Goal: Check status: Check status

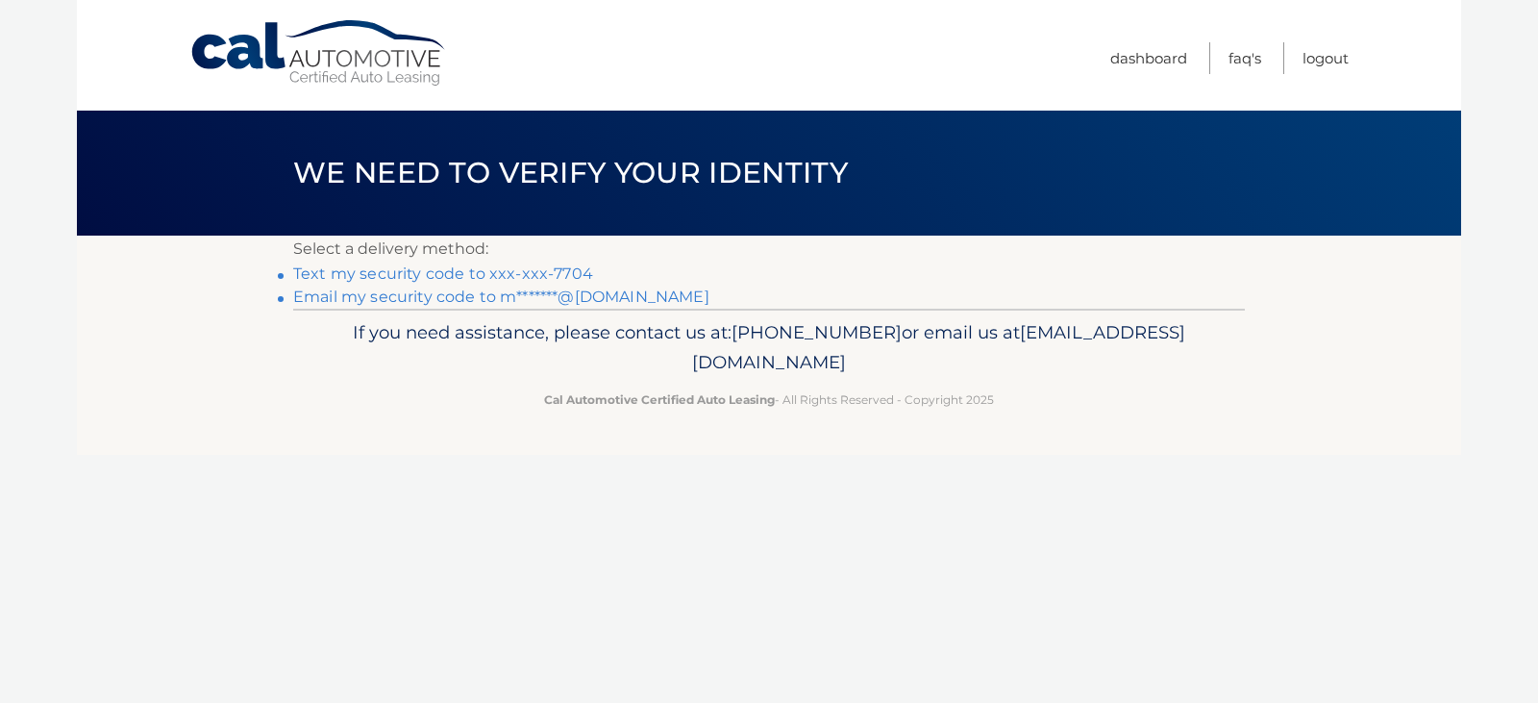
click at [432, 274] on link "Text my security code to xxx-xxx-7704" at bounding box center [443, 273] width 300 height 18
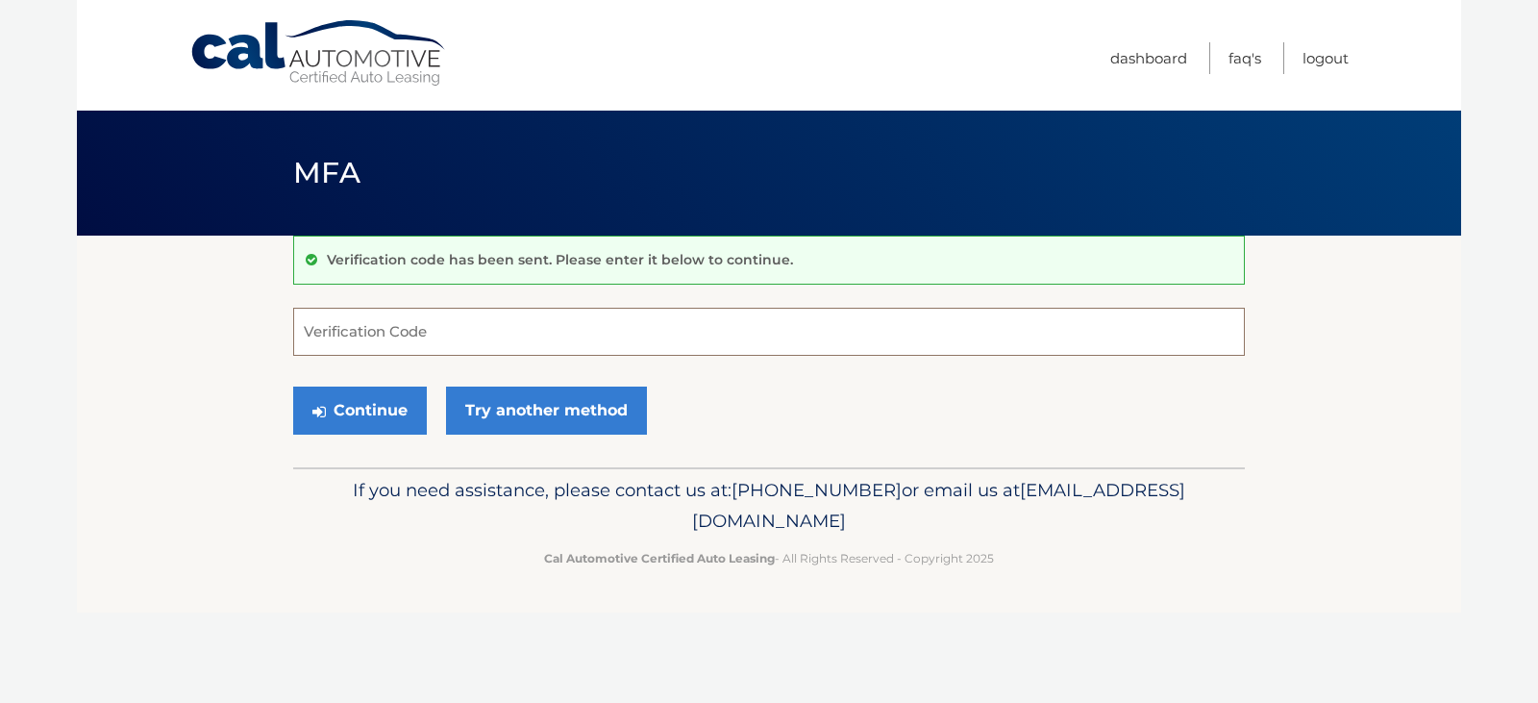
click at [373, 337] on input "Verification Code" at bounding box center [769, 332] width 952 height 48
type input "055380"
click at [293, 387] on button "Continue" at bounding box center [360, 411] width 134 height 48
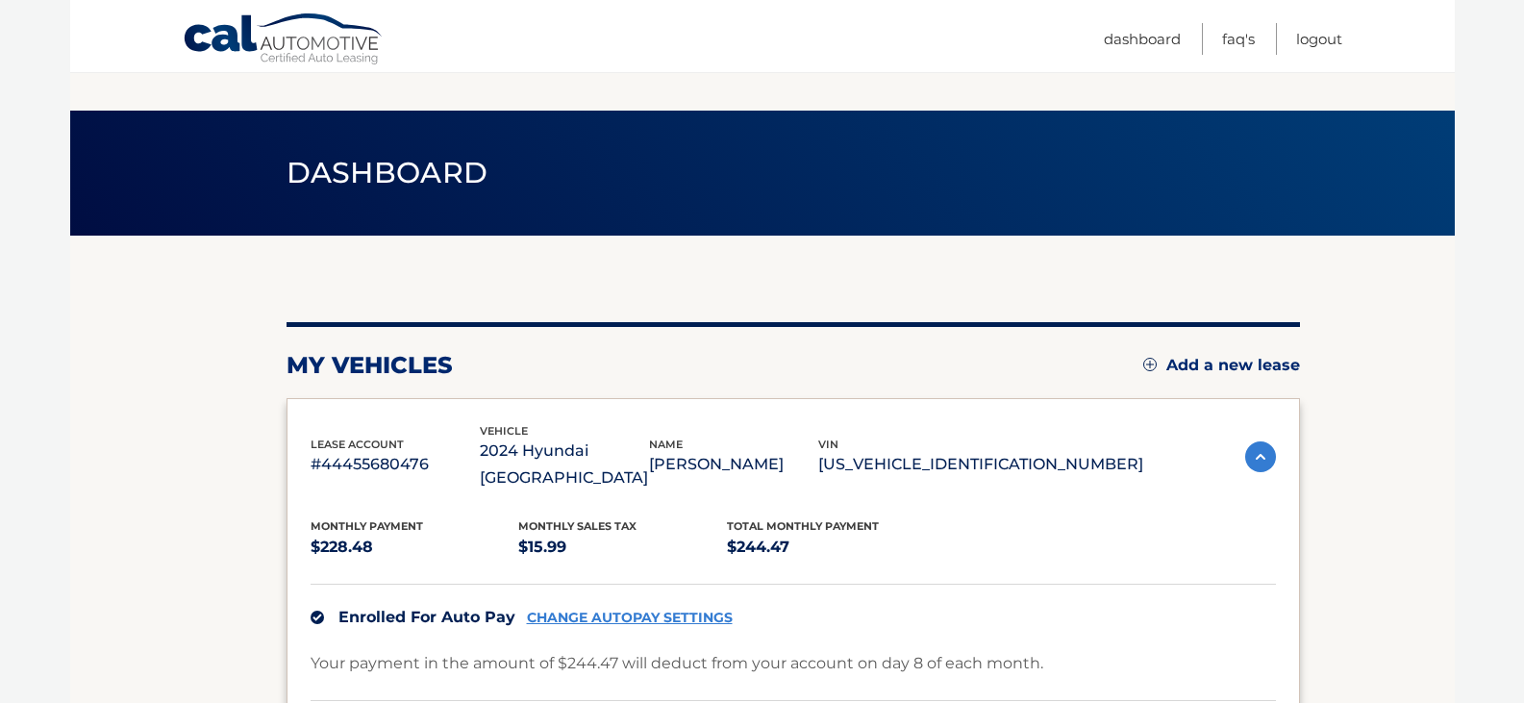
scroll to position [192, 0]
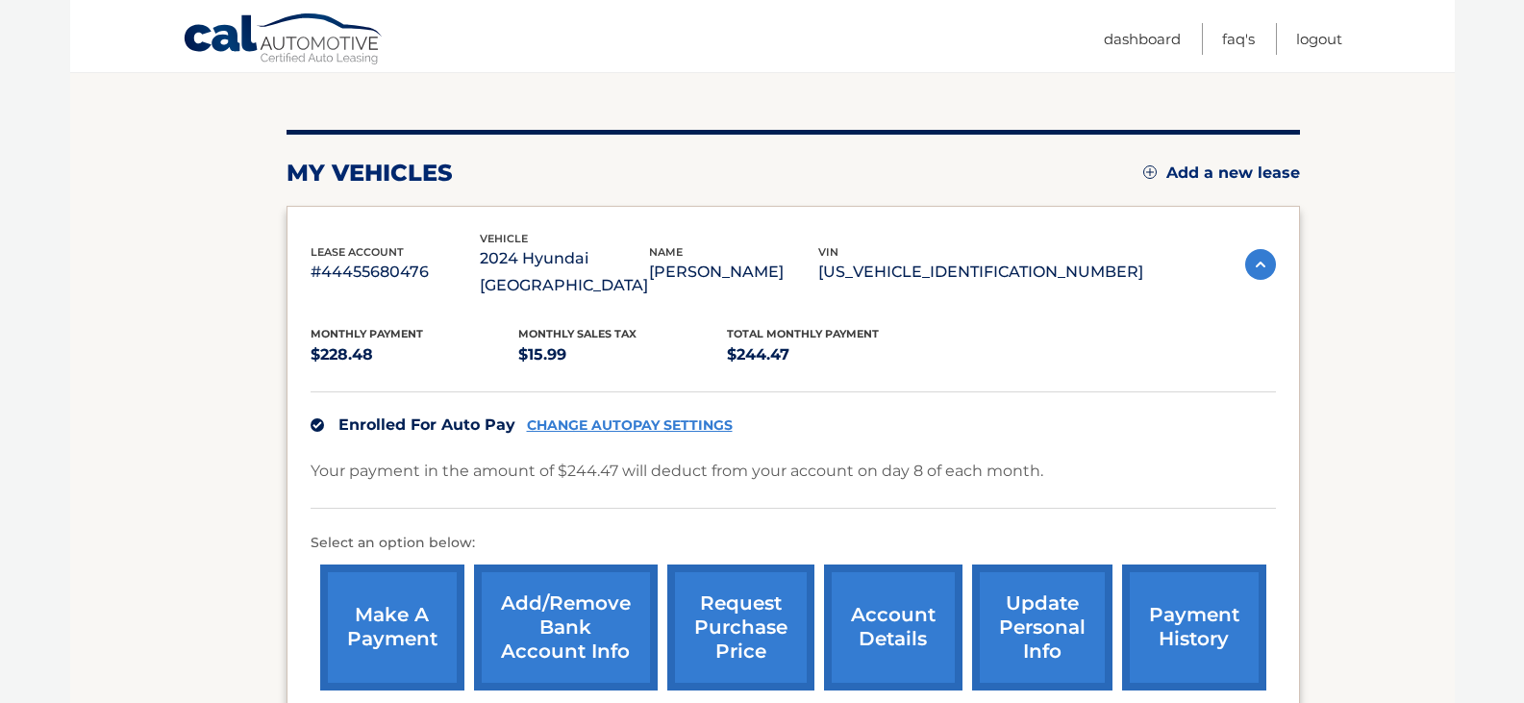
click at [1257, 254] on img at bounding box center [1260, 264] width 31 height 31
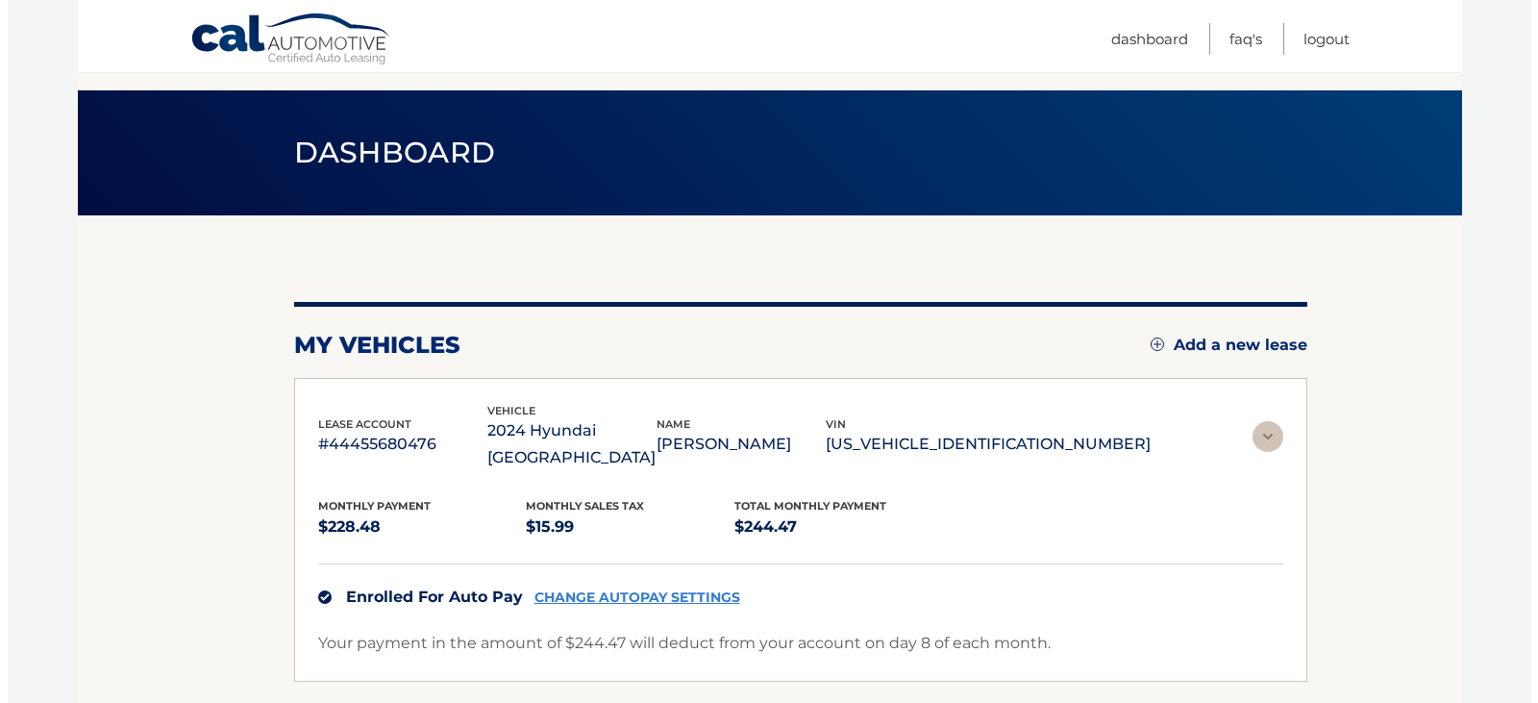
scroll to position [0, 0]
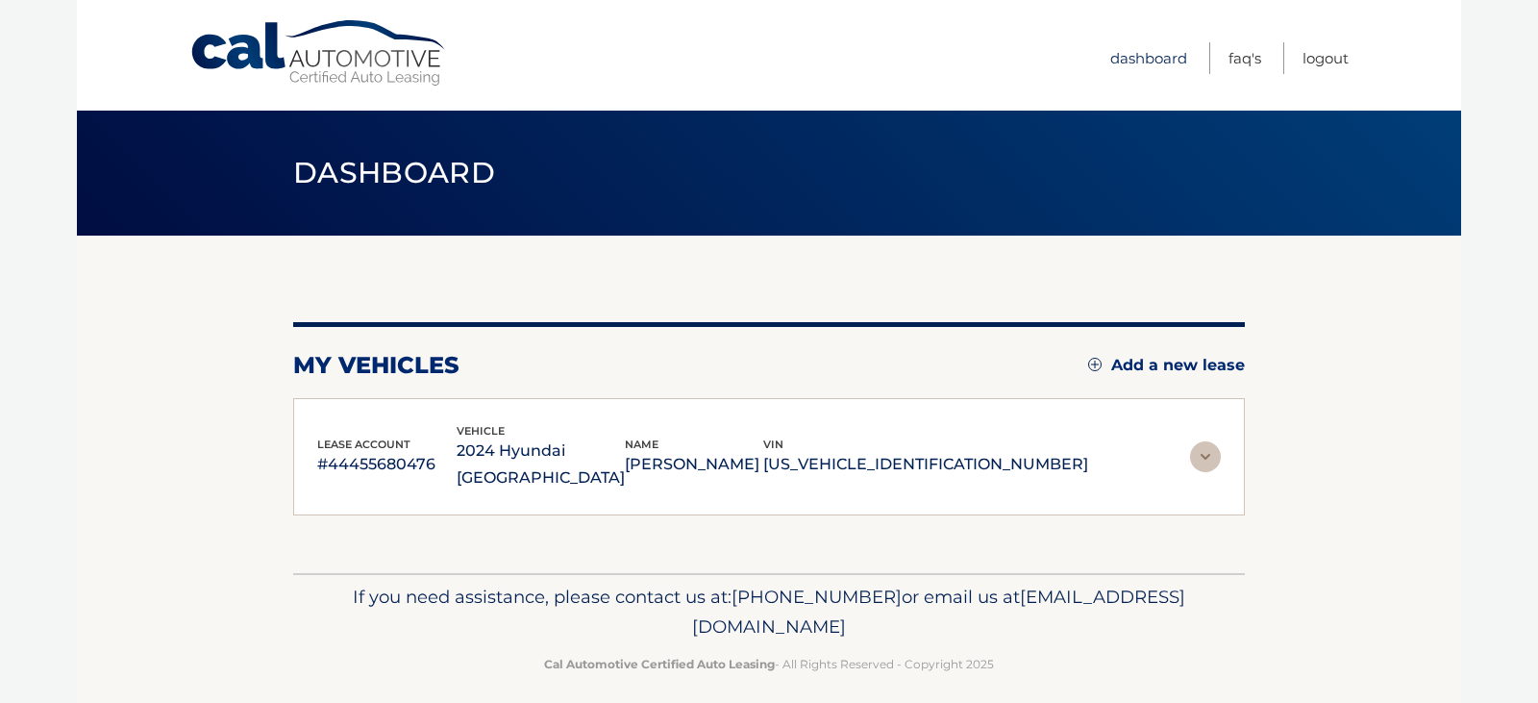
click at [1126, 57] on link "Dashboard" at bounding box center [1149, 58] width 77 height 32
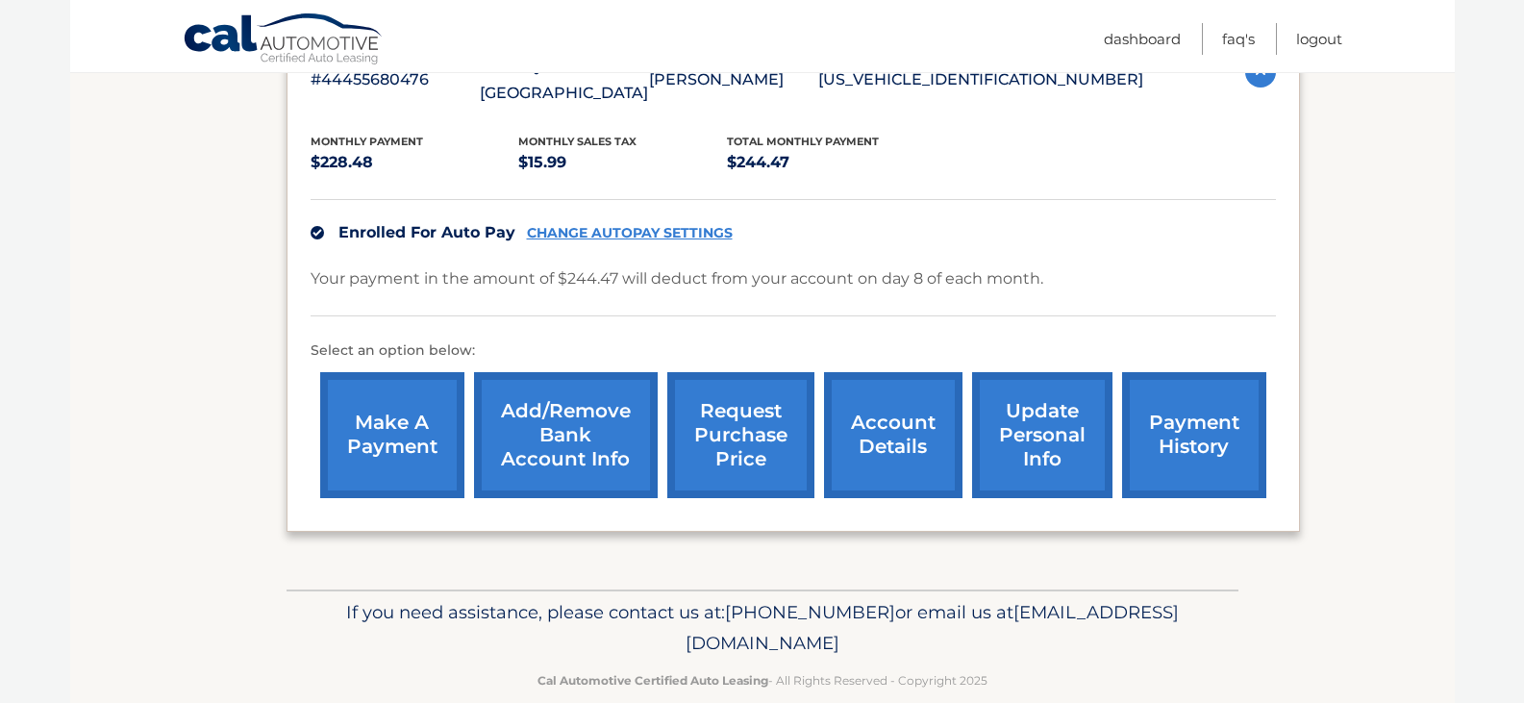
scroll to position [389, 0]
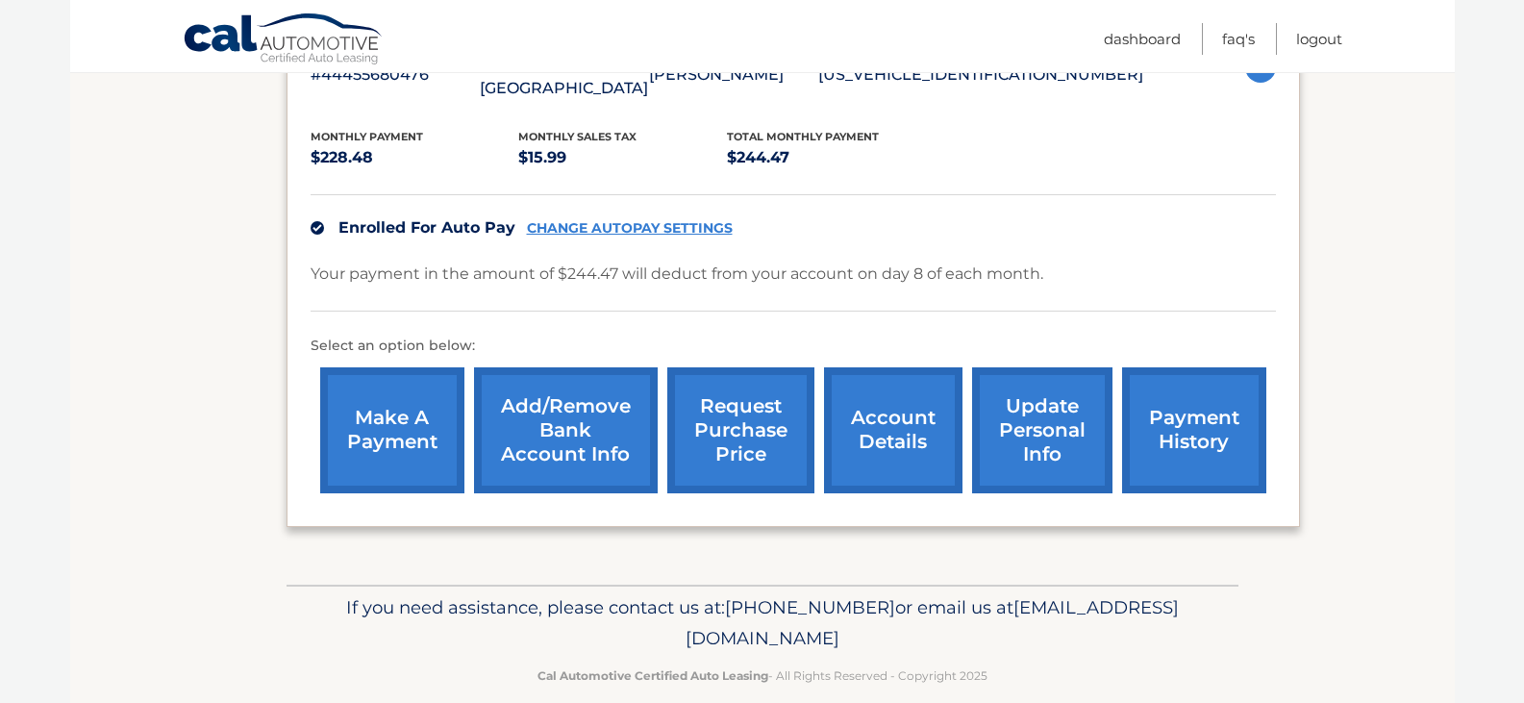
click at [900, 400] on link "account details" at bounding box center [893, 430] width 138 height 126
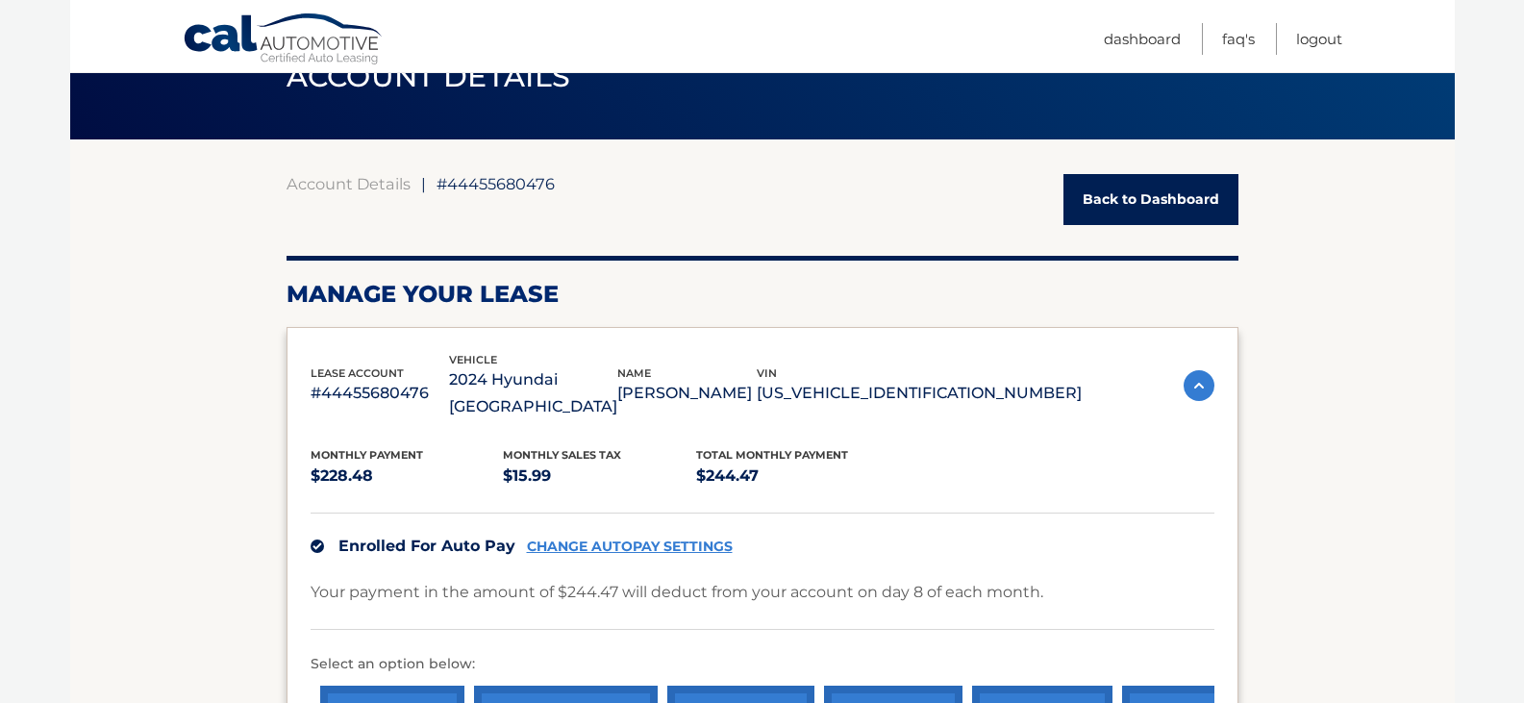
scroll to position [192, 0]
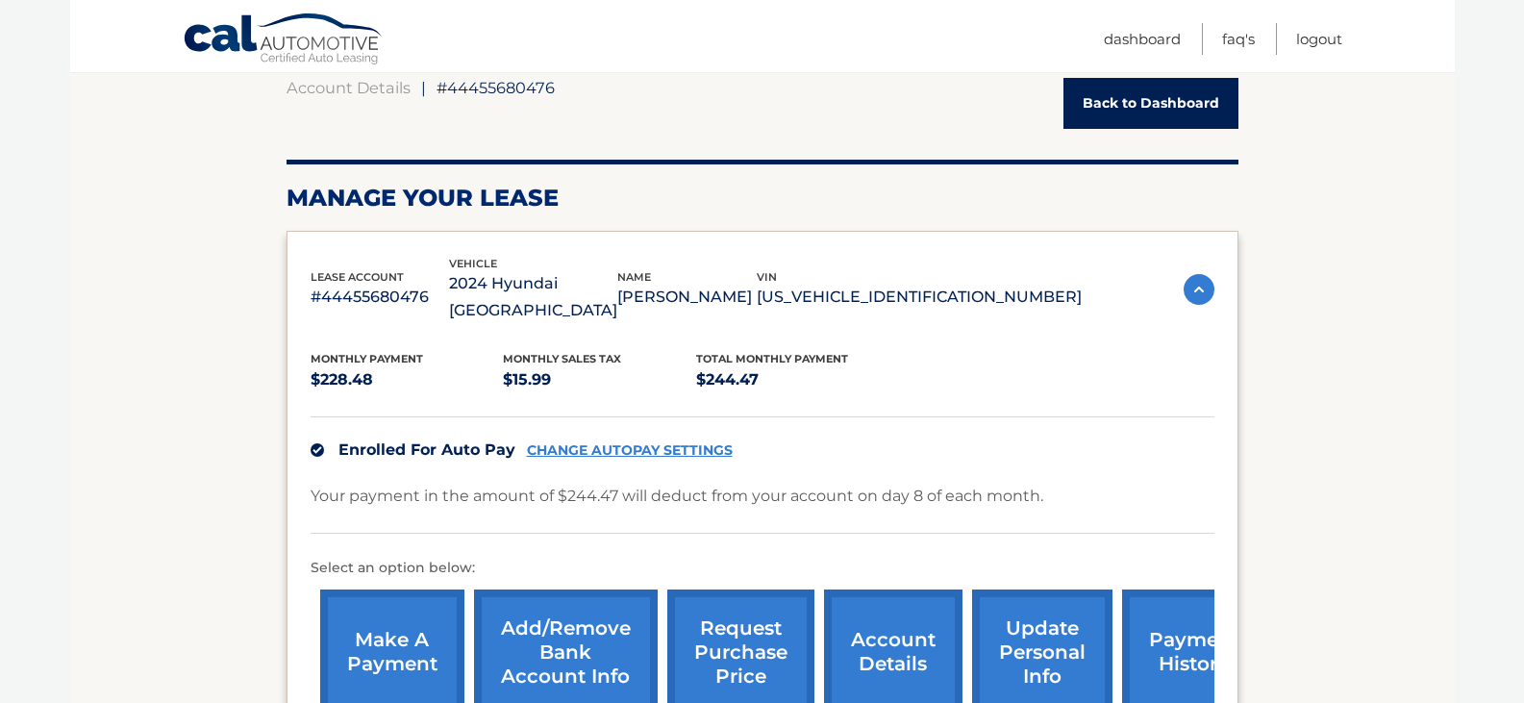
drag, startPoint x: 127, startPoint y: 41, endPoint x: 437, endPoint y: 34, distance: 309.7
click at [437, 34] on div "Cal Automotive Menu Dashboard FAQ's Logout" at bounding box center [762, 36] width 1385 height 72
drag, startPoint x: 430, startPoint y: 37, endPoint x: 187, endPoint y: 138, distance: 263.7
click at [207, 86] on div "Cal Automotive Menu Dashboard FAQ's Logout ←" at bounding box center [762, 159] width 1385 height 703
drag, startPoint x: 591, startPoint y: 191, endPoint x: 316, endPoint y: 297, distance: 294.6
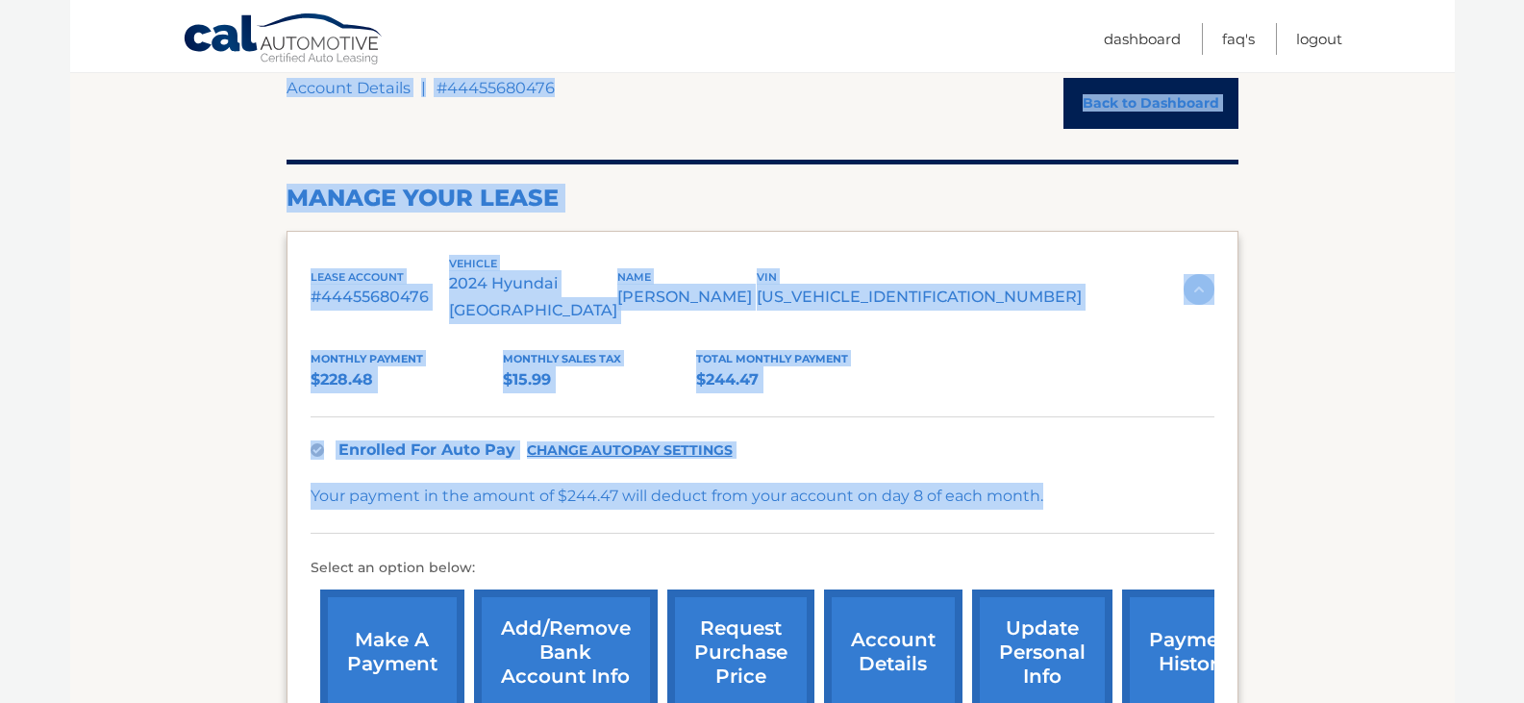
drag, startPoint x: 267, startPoint y: 199, endPoint x: 1086, endPoint y: 474, distance: 864.1
click at [880, 373] on div "Monthly Payment $228.48 Monthly sales Tax $15.99 Total Monthly Payment $244.47 …" at bounding box center [763, 524] width 904 height 401
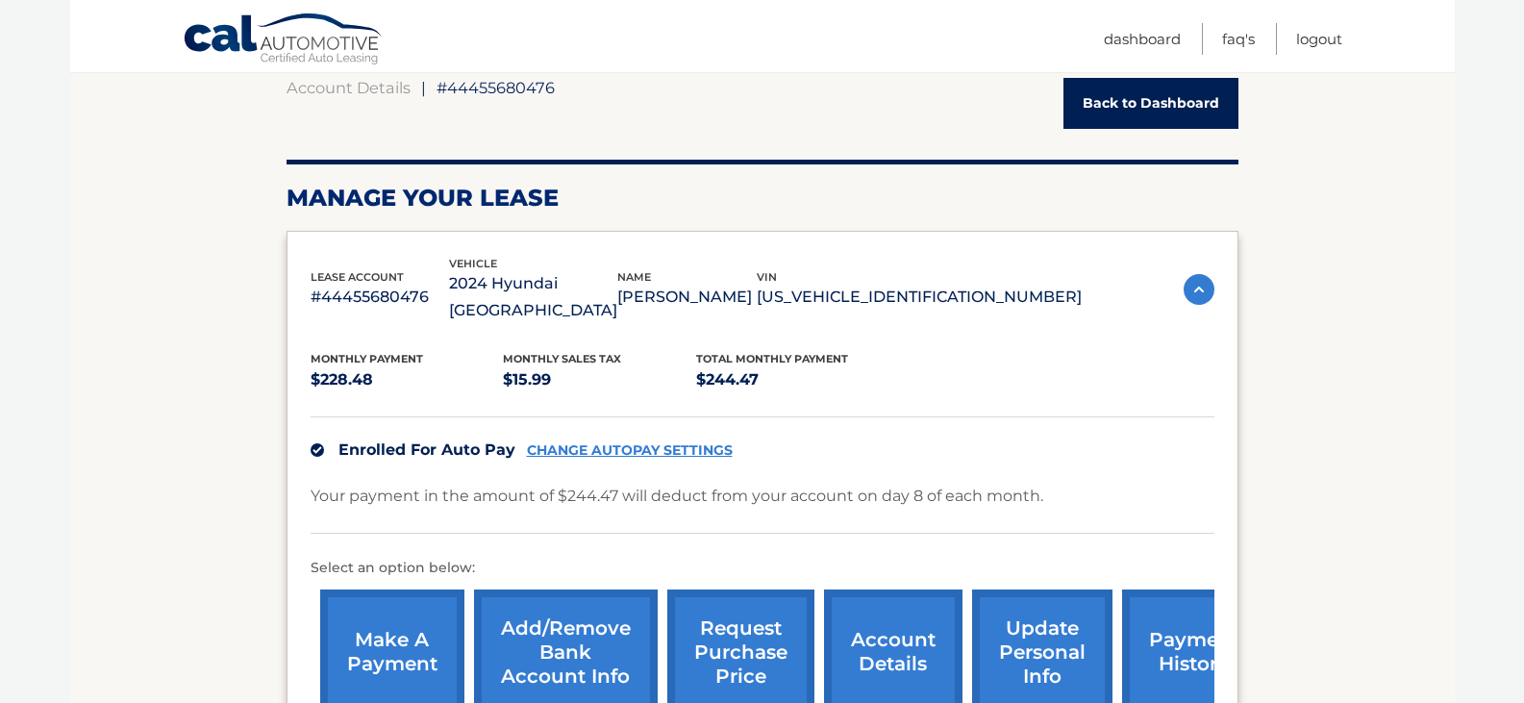
click at [1160, 612] on link "payment history" at bounding box center [1194, 652] width 144 height 126
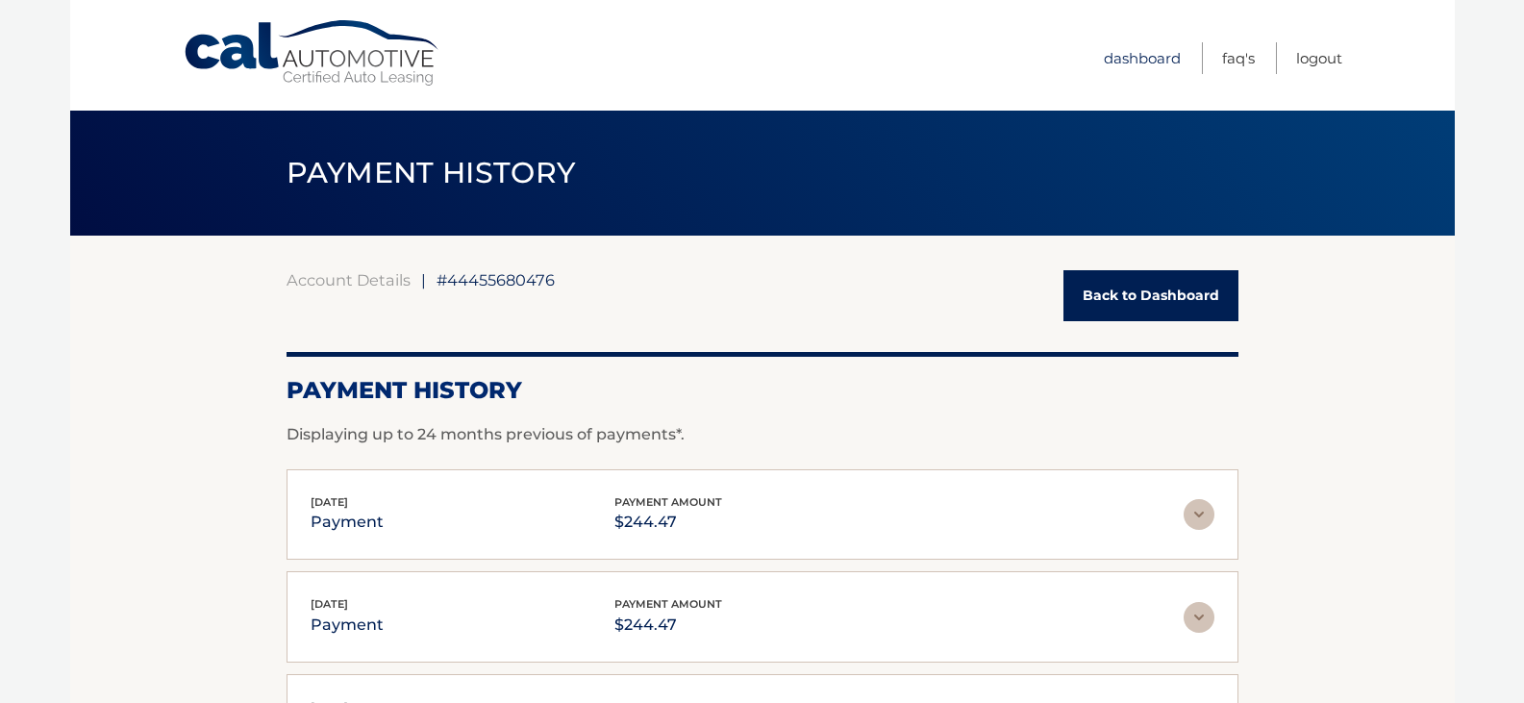
click at [1134, 58] on link "Dashboard" at bounding box center [1142, 58] width 77 height 32
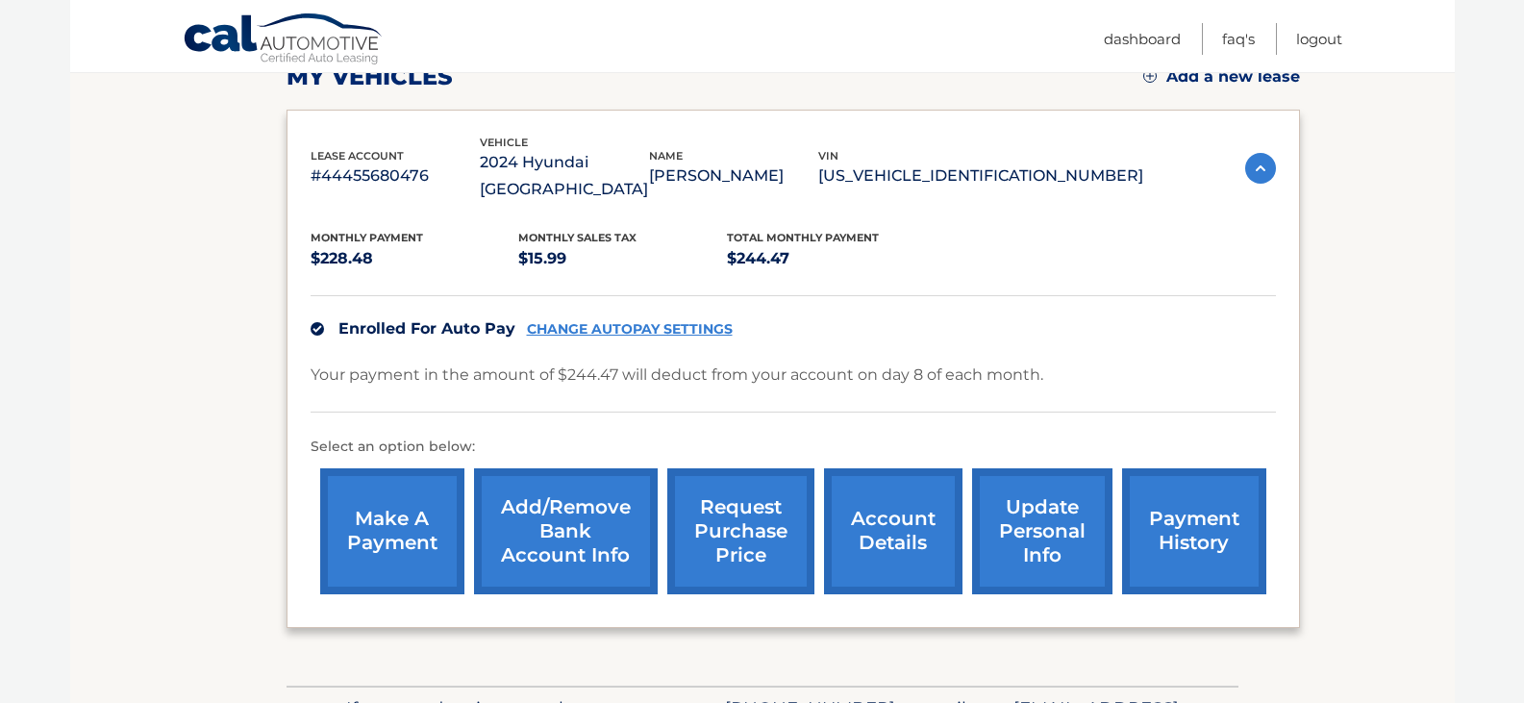
scroll to position [192, 0]
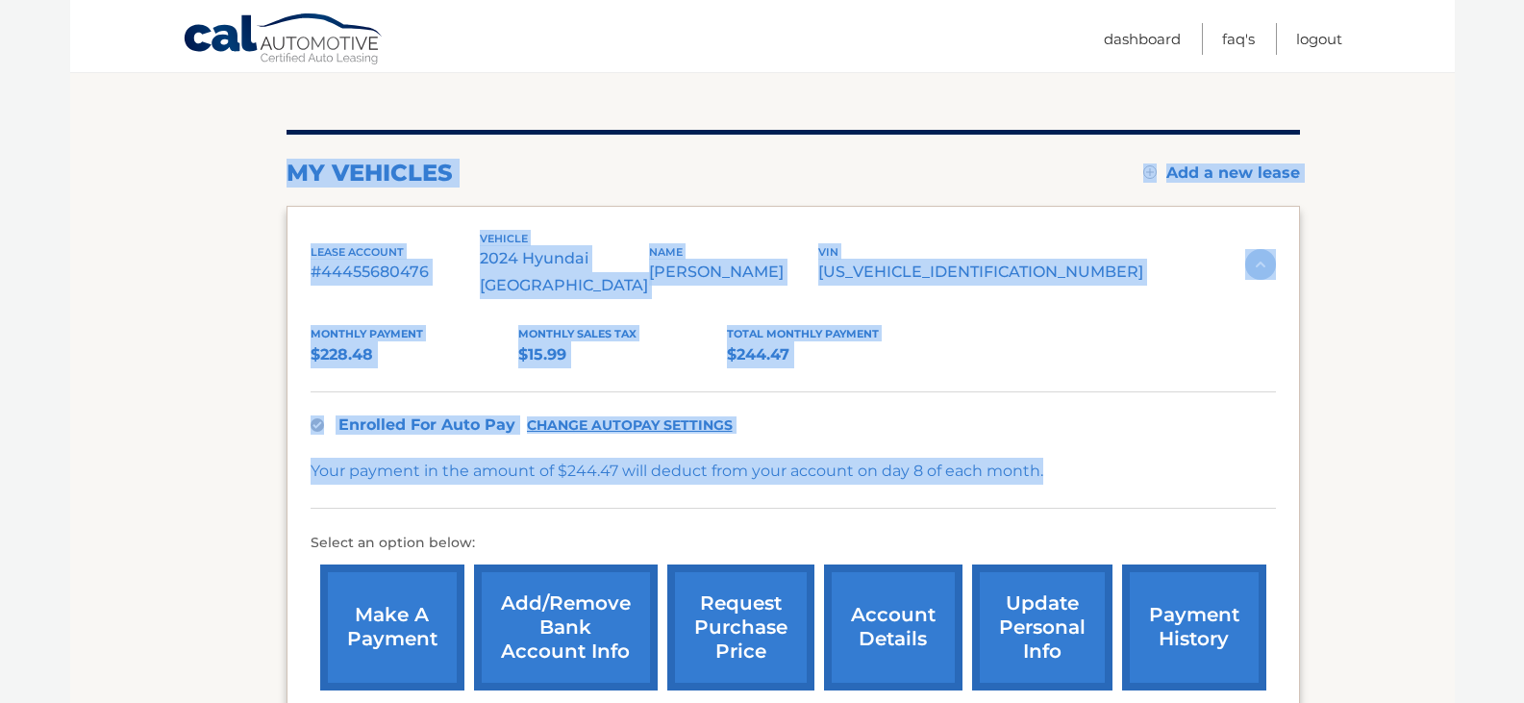
drag, startPoint x: 244, startPoint y: 155, endPoint x: 1080, endPoint y: 382, distance: 865.8
click at [1079, 440] on section "my vehicles Add a new lease lease account #44455680476 vehicle 2024 Hyundai [GE…" at bounding box center [762, 412] width 1385 height 738
click at [1239, 400] on div "Enrolled For Auto Pay CHANGE AUTOPAY SETTINGS" at bounding box center [793, 424] width 965 height 66
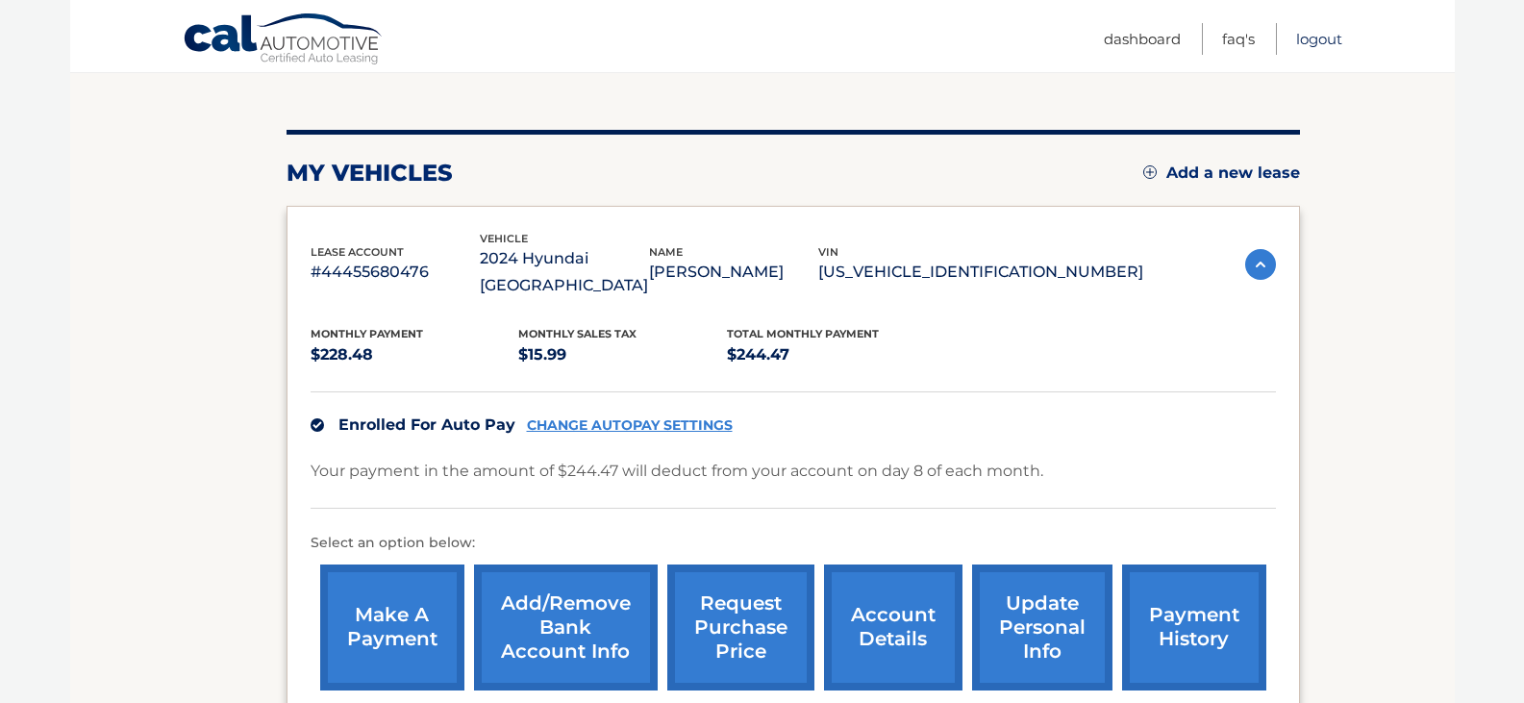
click at [1328, 38] on link "Logout" at bounding box center [1319, 39] width 46 height 32
